Goal: Task Accomplishment & Management: Manage account settings

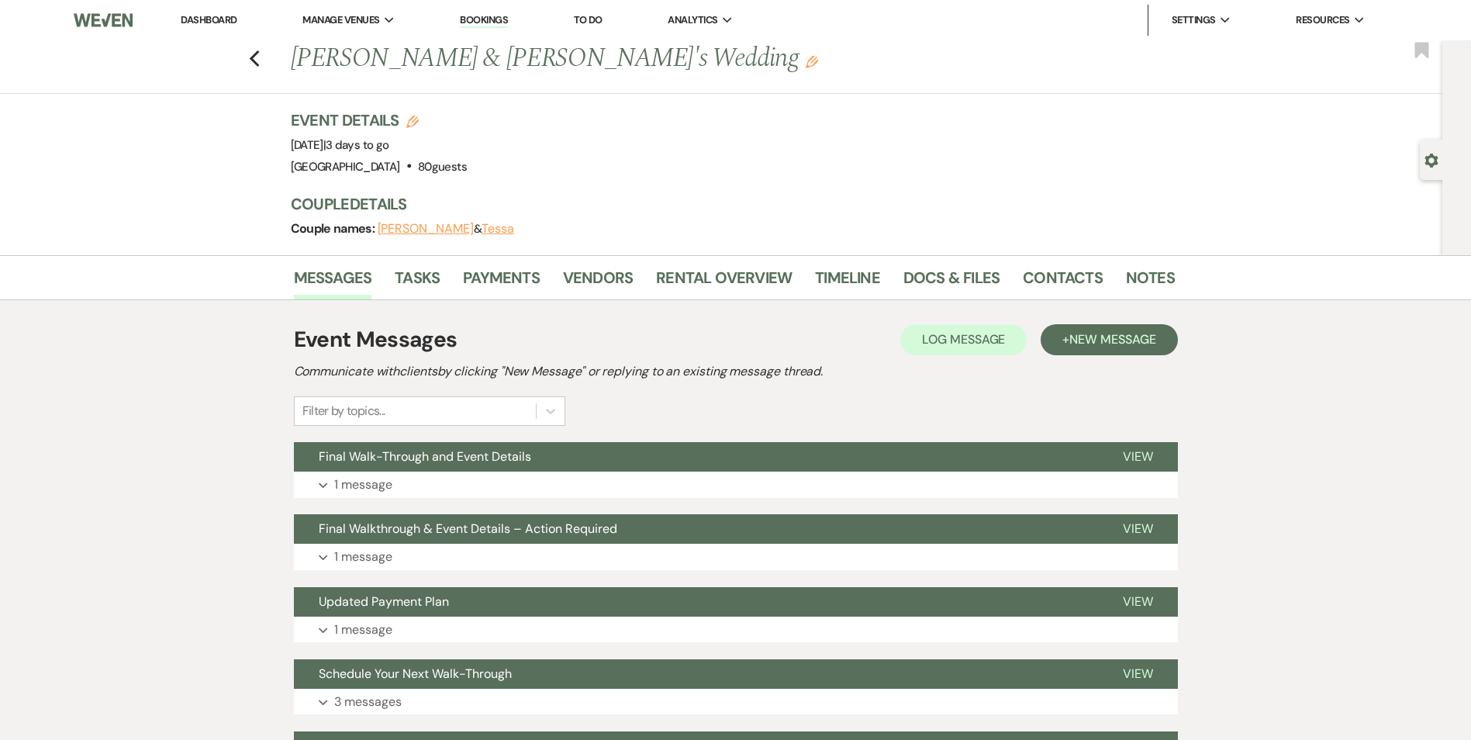
click at [223, 15] on link "Dashboard" at bounding box center [209, 19] width 56 height 13
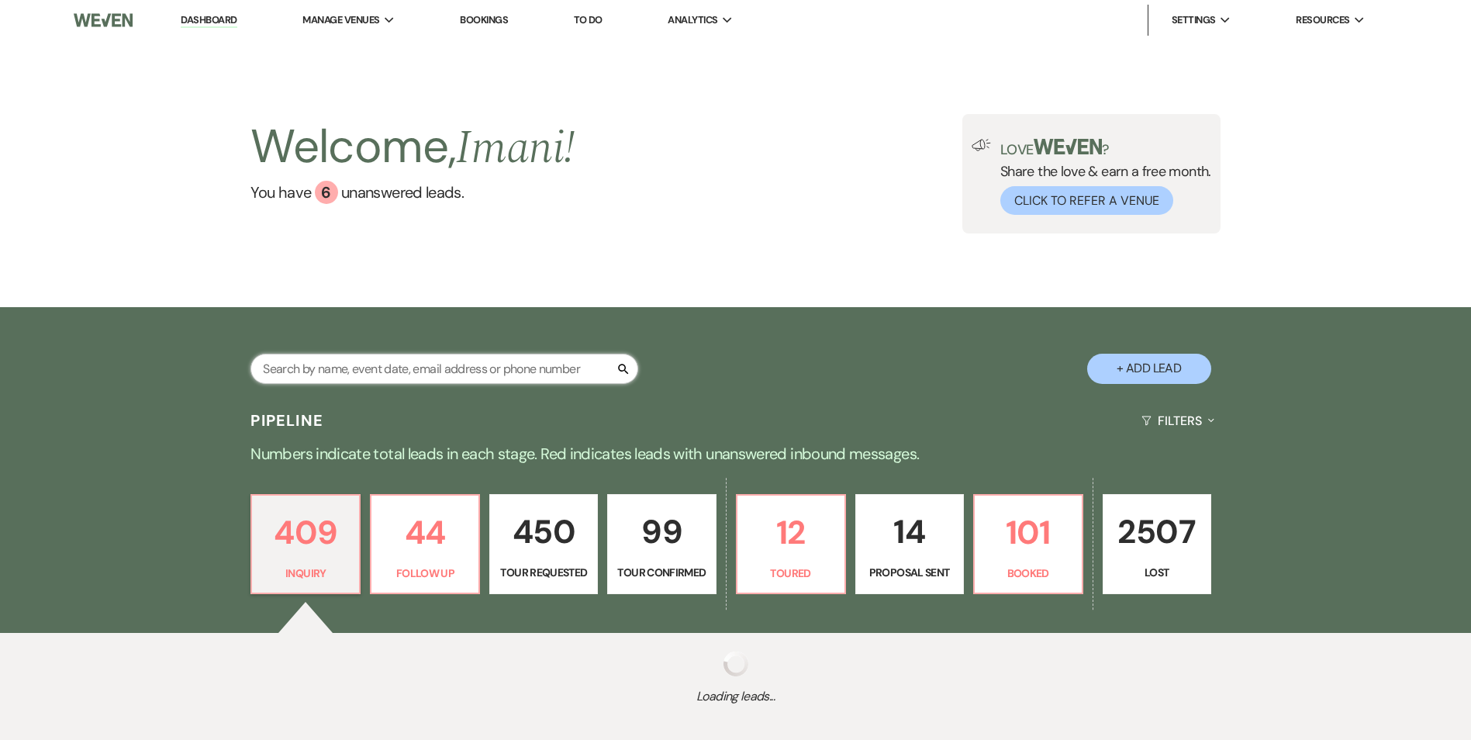
click at [340, 374] on input "text" at bounding box center [444, 369] width 388 height 30
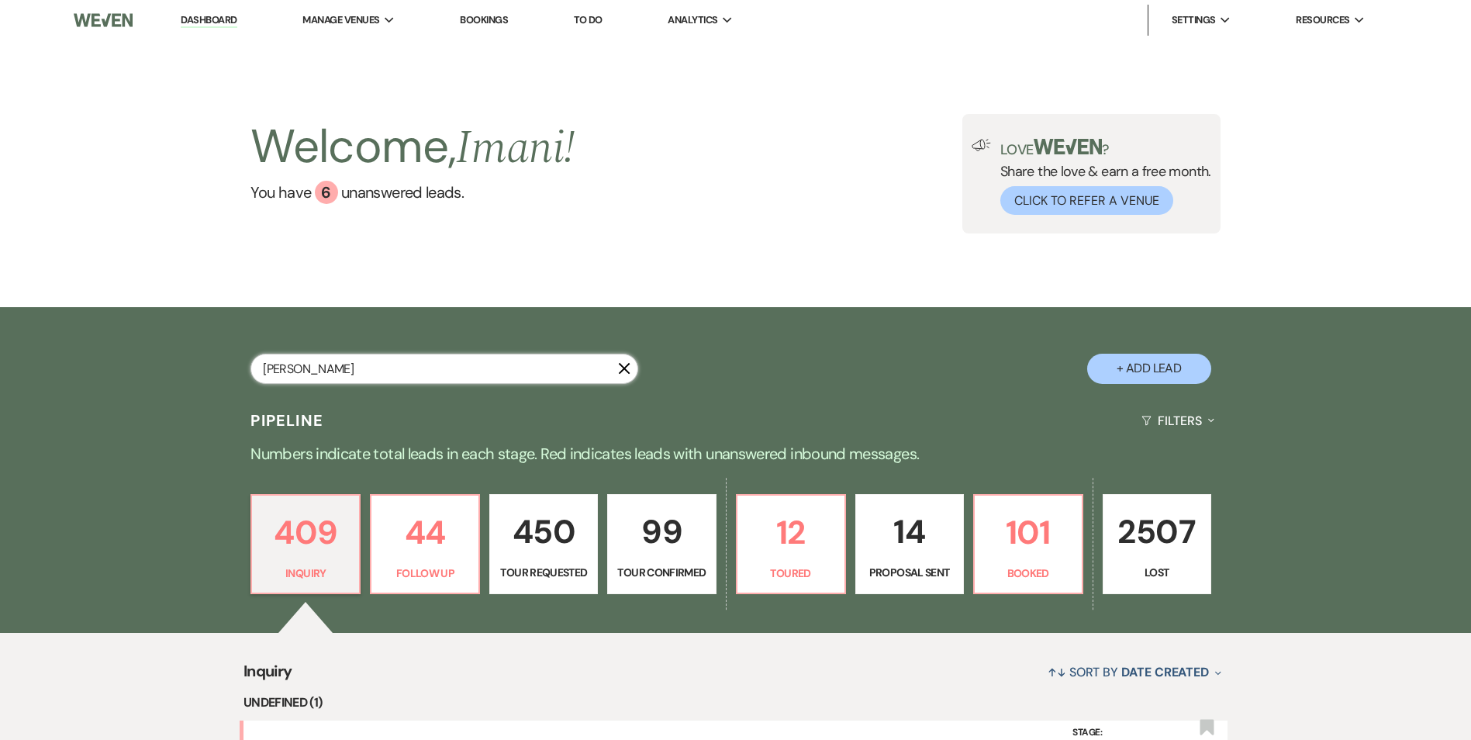
type input "[PERSON_NAME]"
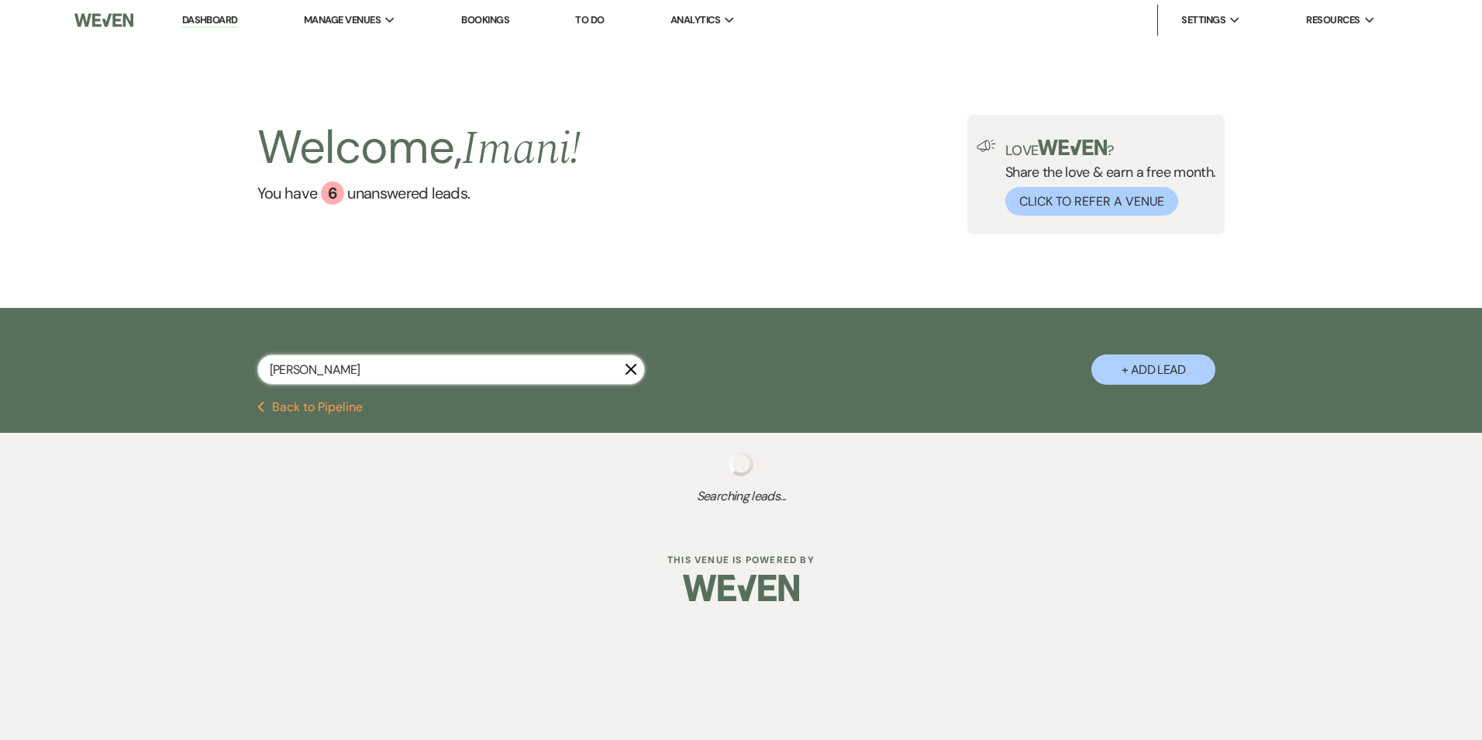
select select "9"
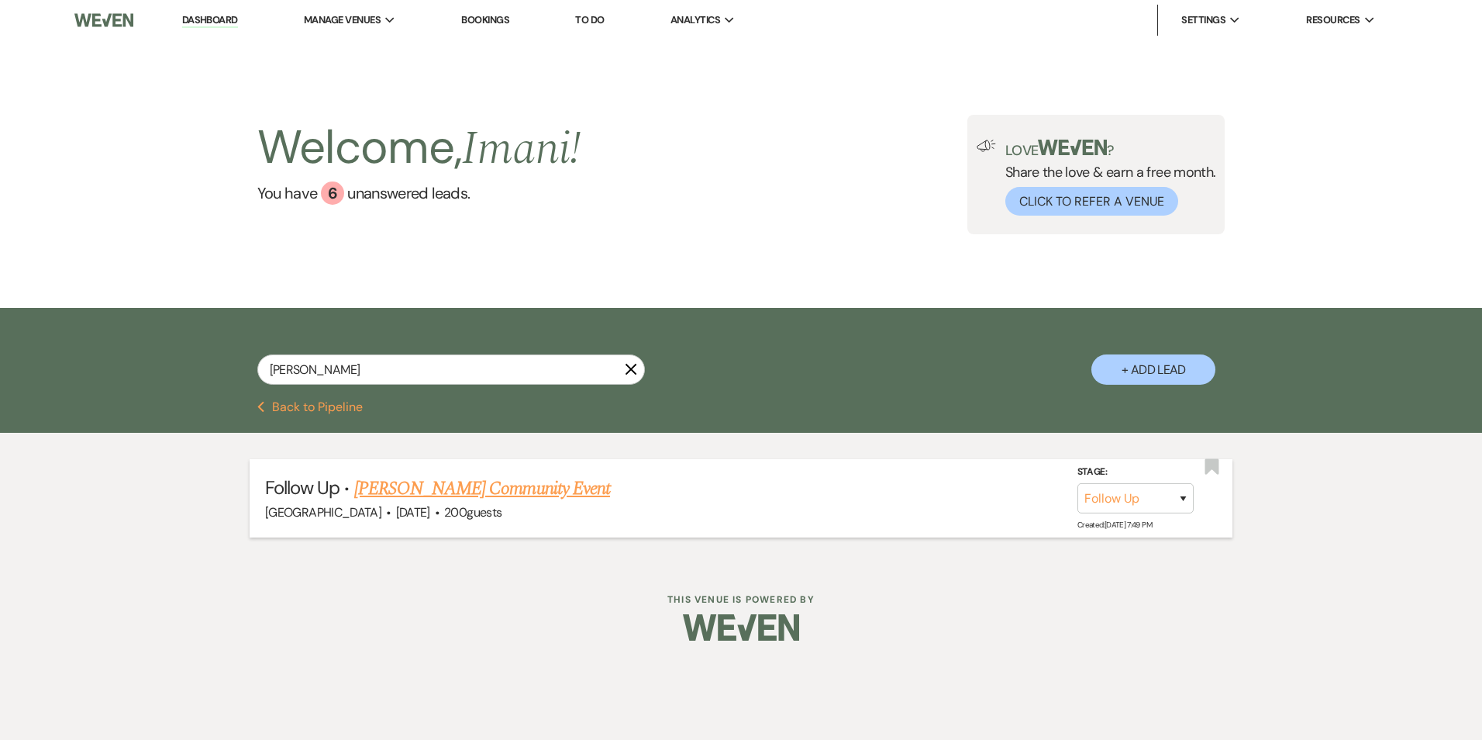
click at [368, 500] on link "[PERSON_NAME] Community Event" at bounding box center [482, 488] width 256 height 28
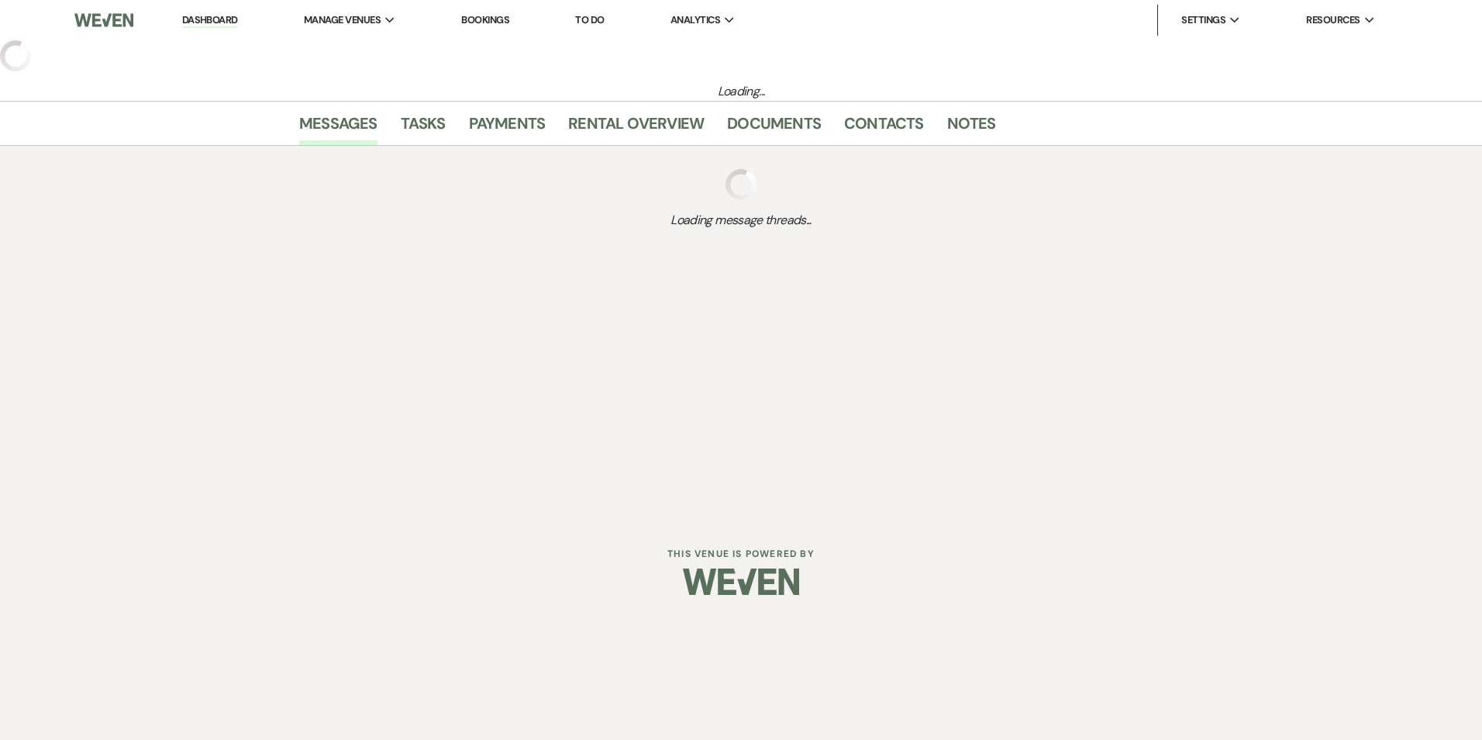
select select "9"
select select "1"
select select "7"
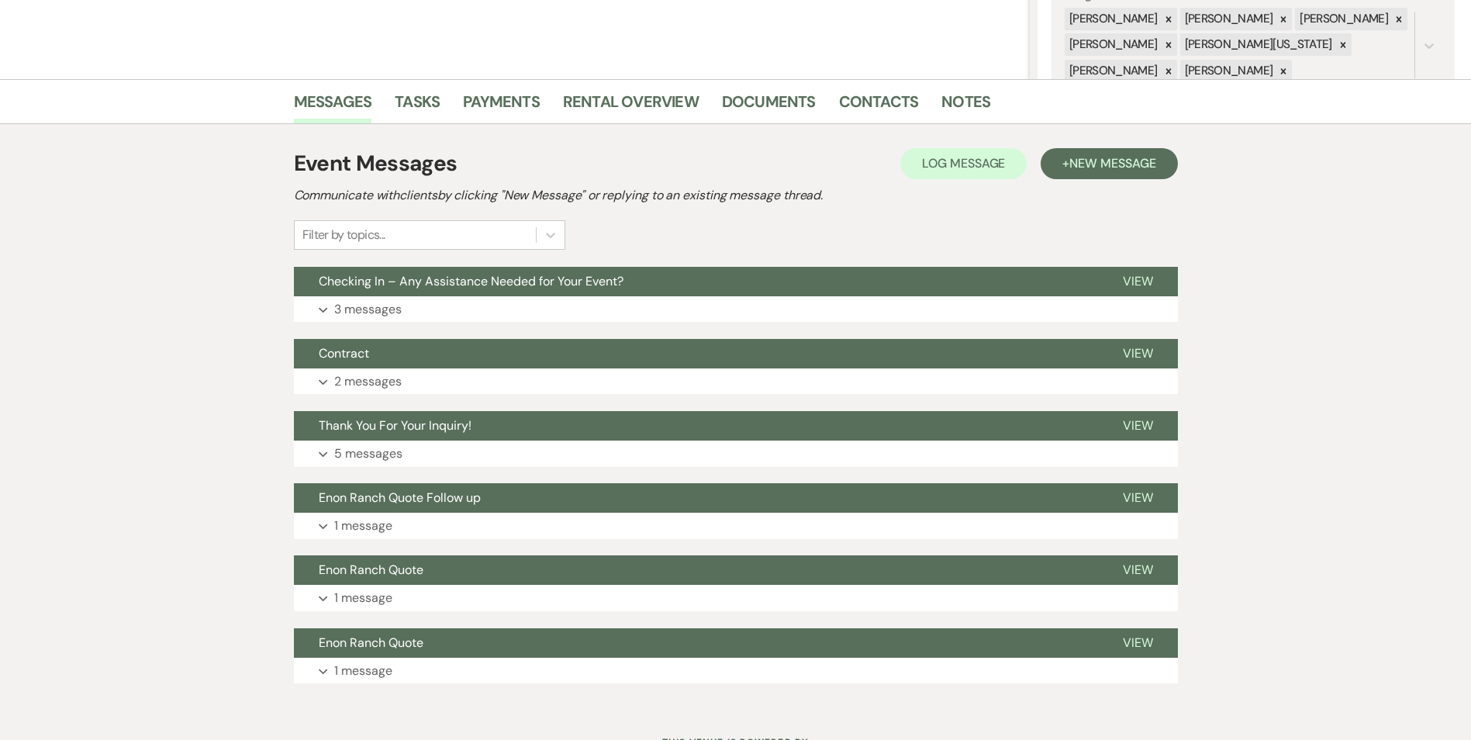
scroll to position [377, 0]
